Goal: Task Accomplishment & Management: Use online tool/utility

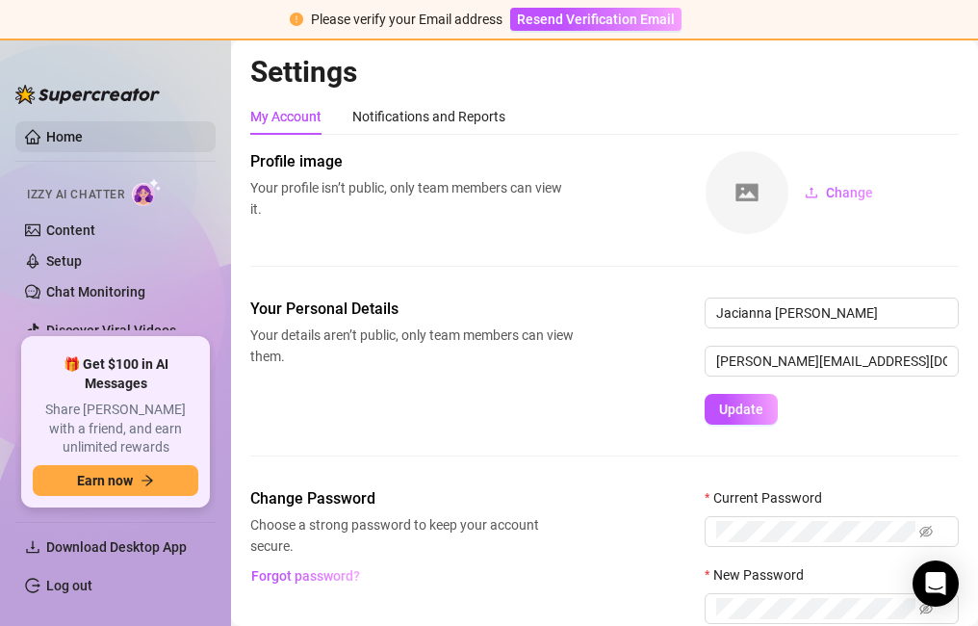
click at [56, 135] on link "Home" at bounding box center [64, 136] width 37 height 15
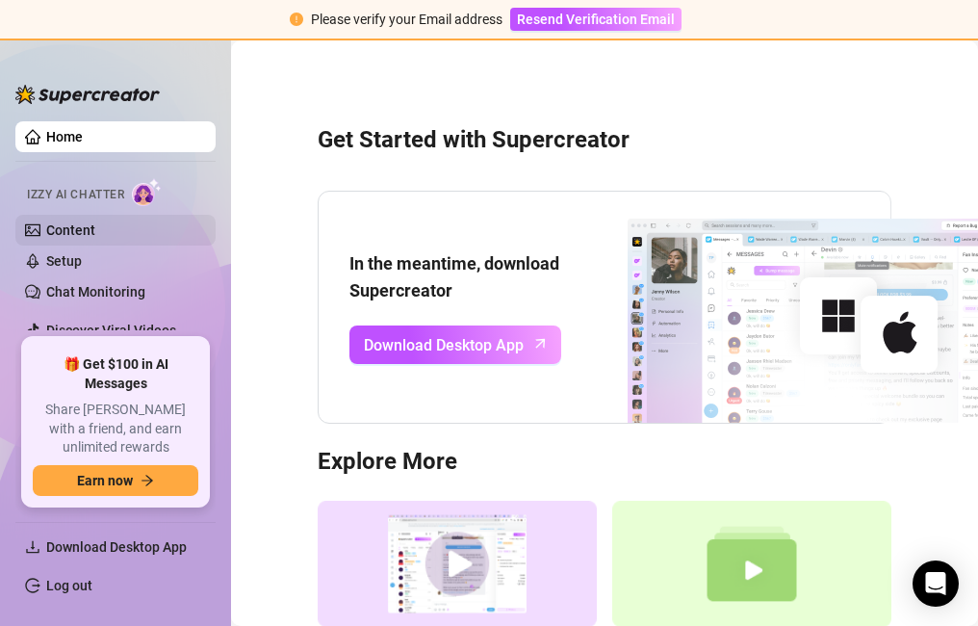
click at [75, 230] on link "Content" at bounding box center [70, 229] width 49 height 15
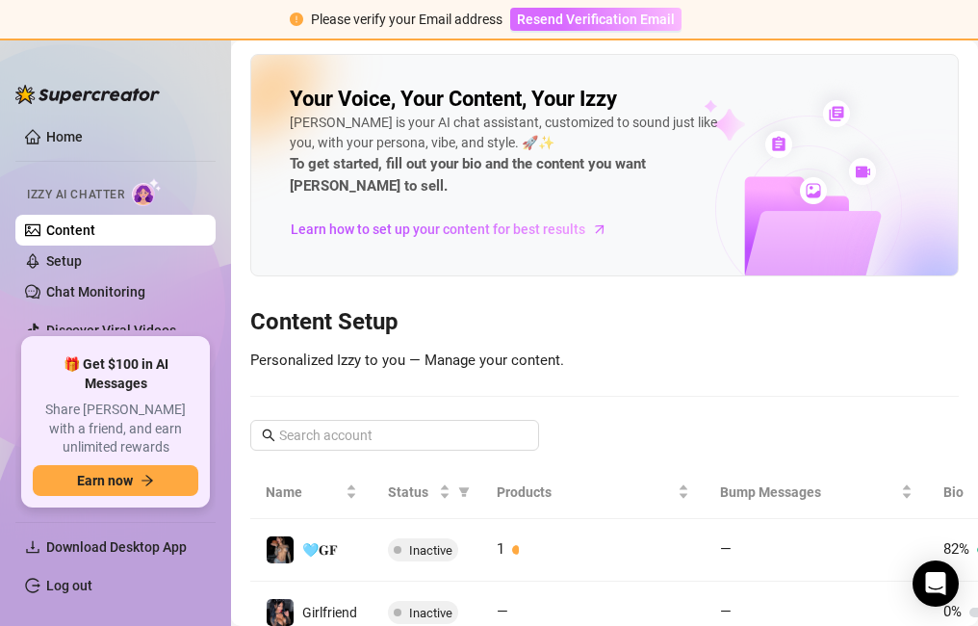
click at [553, 22] on span "Resend Verification Email" at bounding box center [596, 19] width 158 height 15
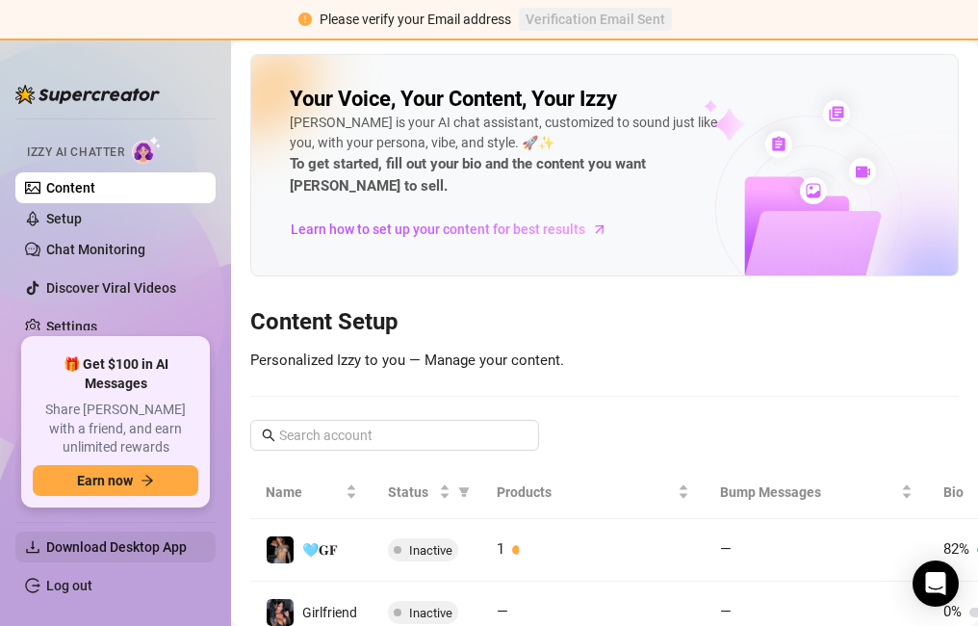
click at [168, 541] on span "Download Desktop App" at bounding box center [116, 546] width 141 height 15
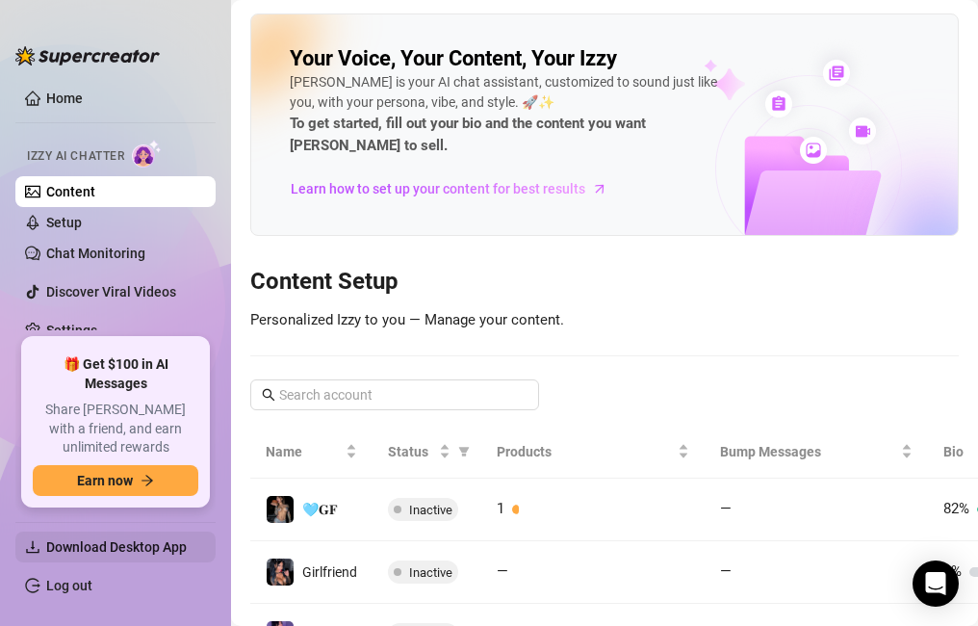
click at [124, 539] on span "Download Desktop App" at bounding box center [116, 546] width 141 height 15
